Goal: Task Accomplishment & Management: Use online tool/utility

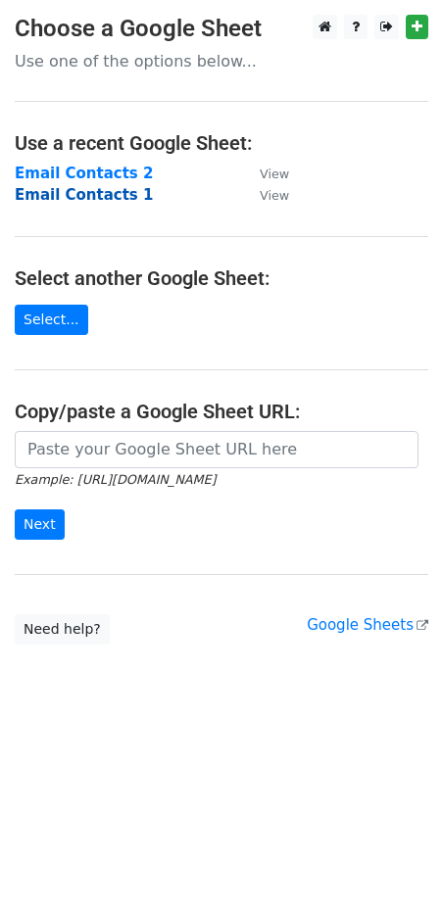
click at [85, 196] on strong "Email Contacts 1" at bounding box center [84, 195] width 138 height 18
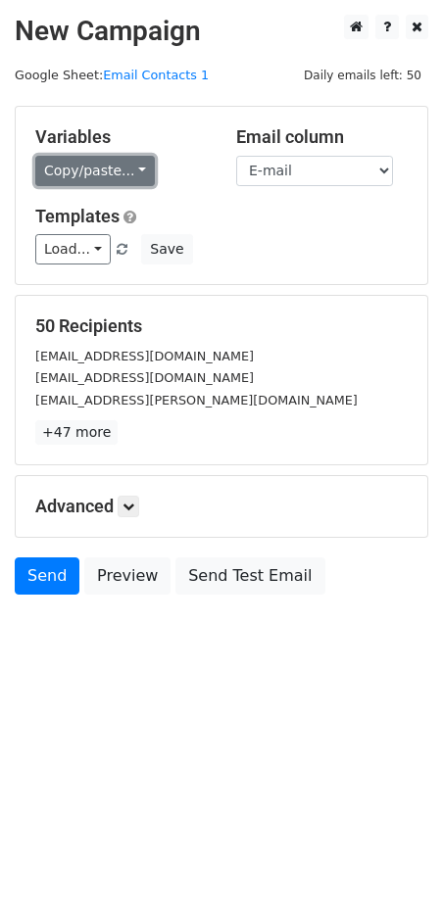
click at [104, 170] on link "Copy/paste..." at bounding box center [95, 171] width 120 height 30
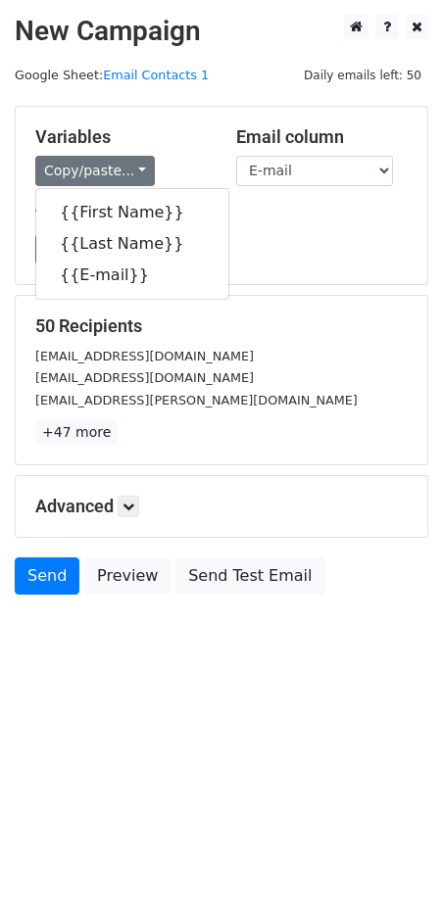
click at [148, 125] on div "Variables Copy/paste... {{First Name}} {{Last Name}} {{E-mail}} Email column Fi…" at bounding box center [222, 195] width 412 height 177
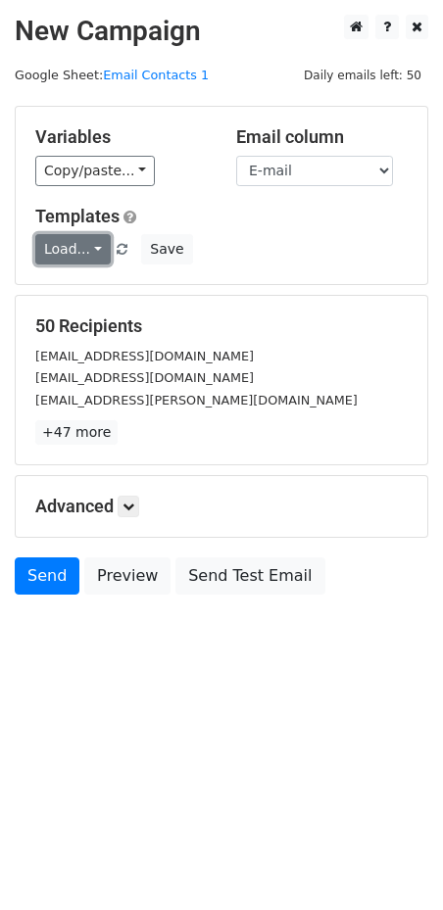
click at [75, 240] on link "Load..." at bounding box center [72, 249] width 75 height 30
click at [72, 274] on div "Newsletter Template" at bounding box center [140, 293] width 211 height 49
click at [77, 255] on link "Load..." at bounding box center [72, 249] width 75 height 30
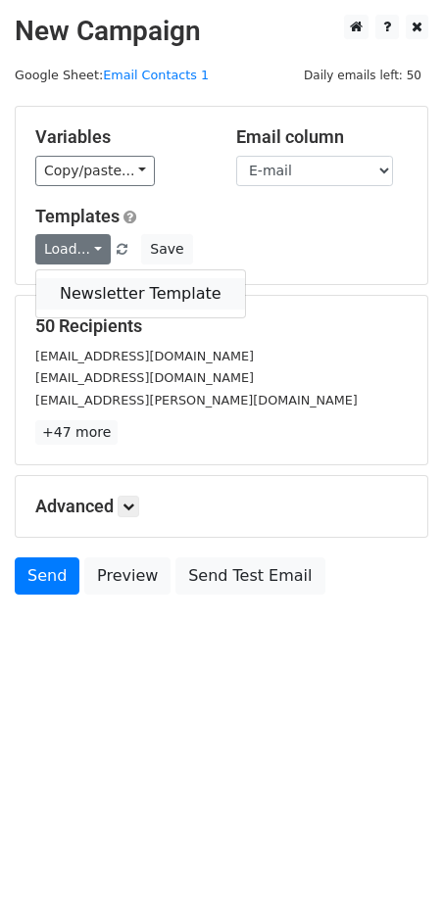
click at [73, 294] on link "Newsletter Template" at bounding box center [140, 293] width 209 height 31
